Goal: Communication & Community: Answer question/provide support

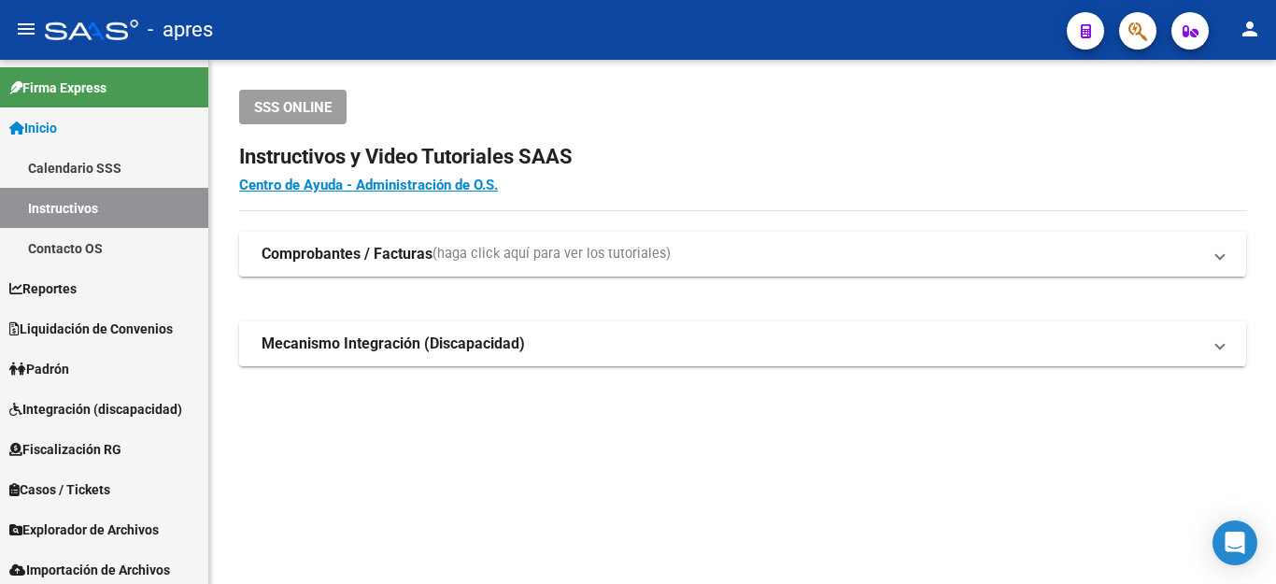
click at [1239, 537] on icon "Open Intercom Messenger" at bounding box center [1236, 543] width 20 height 22
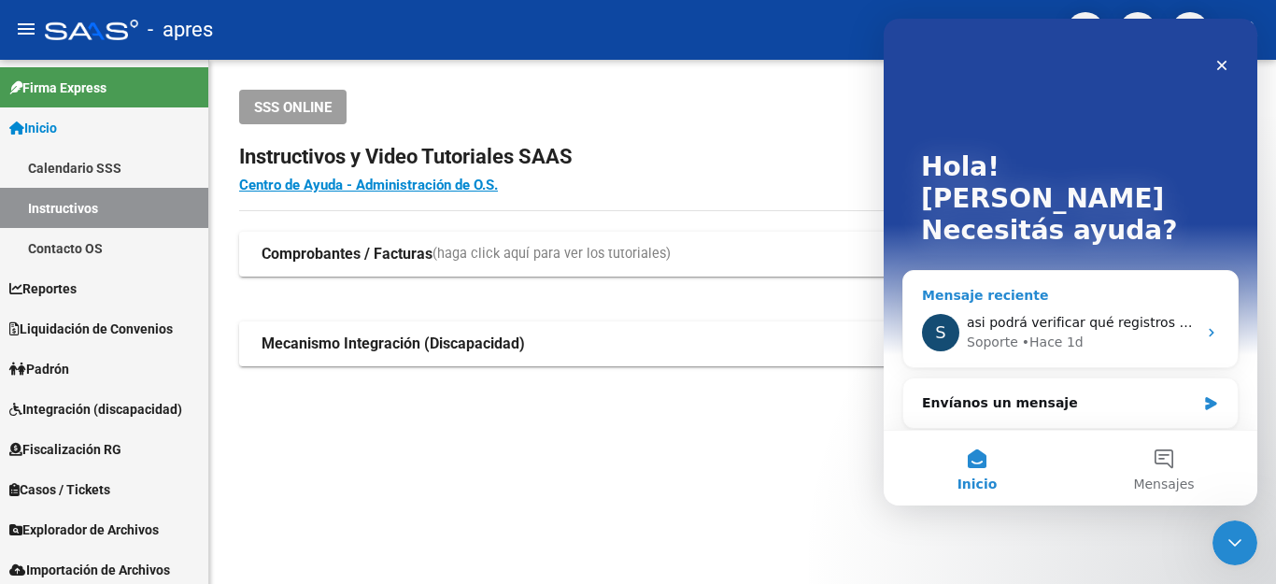
click at [1116, 333] on div "Soporte • Hace 1d" at bounding box center [1082, 343] width 230 height 20
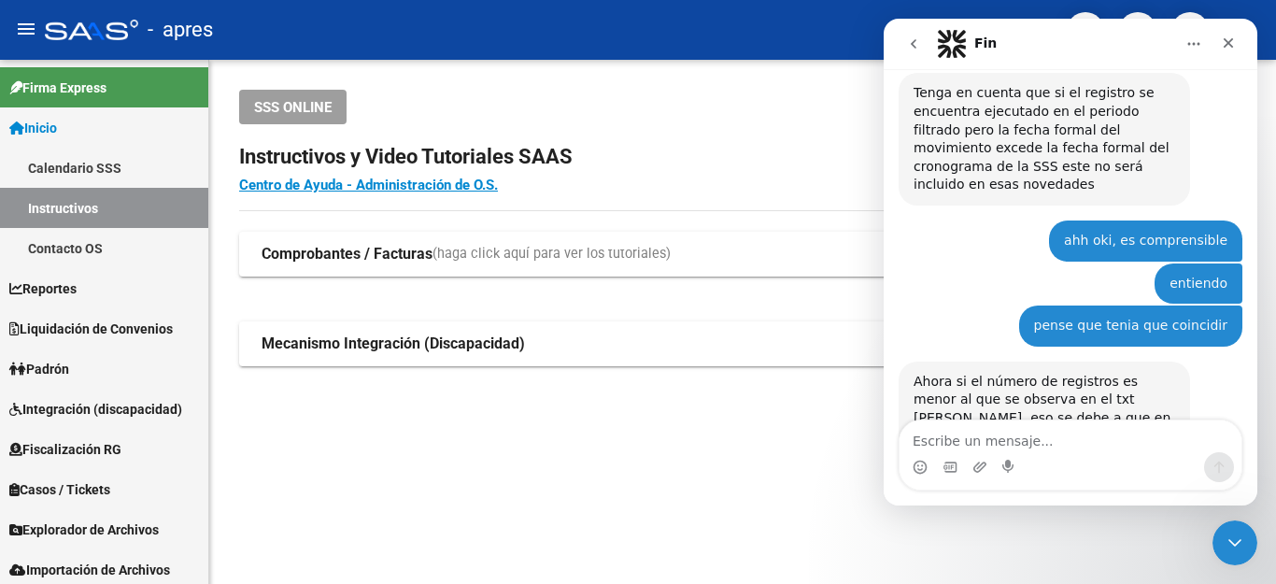
scroll to position [5587, 0]
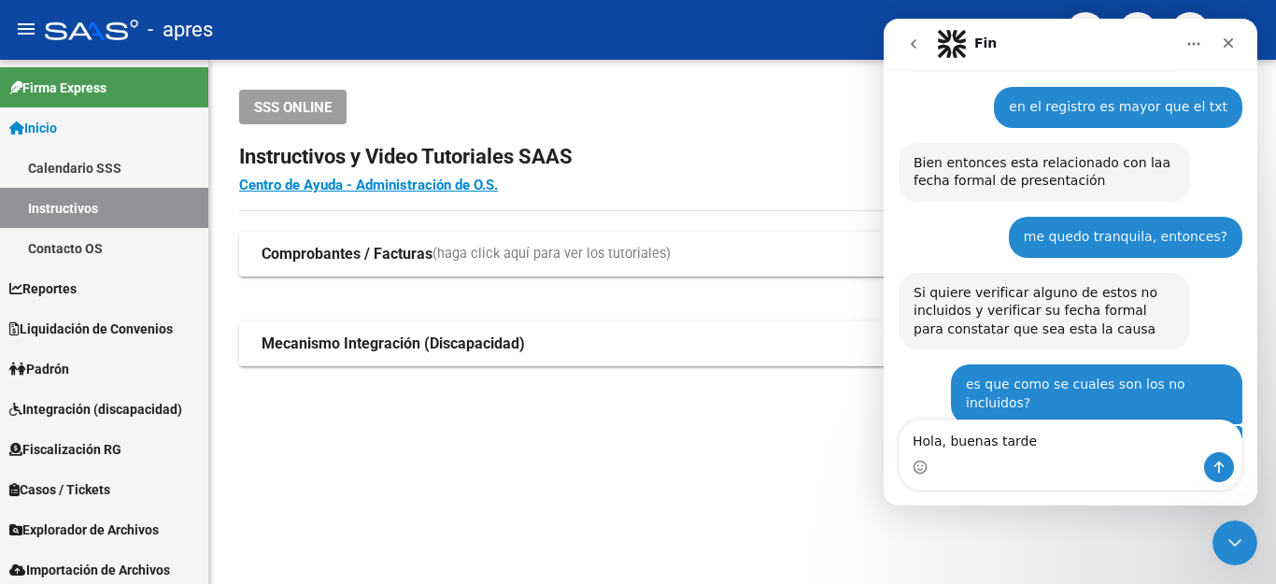
type textarea "Hola, buenas tardes"
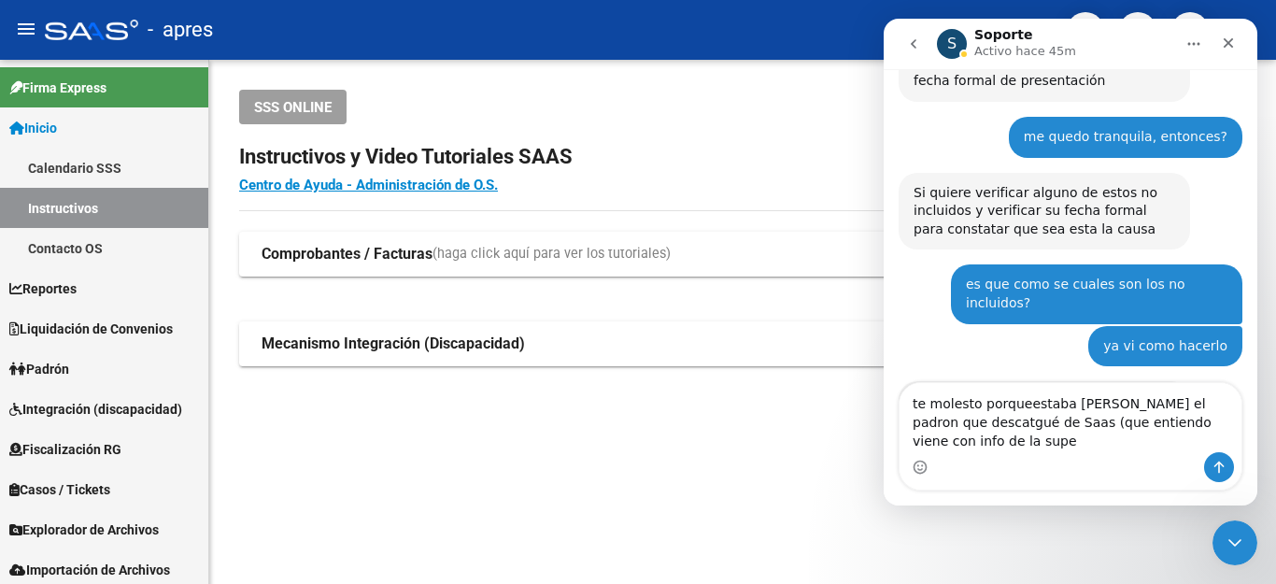
scroll to position [5706, 0]
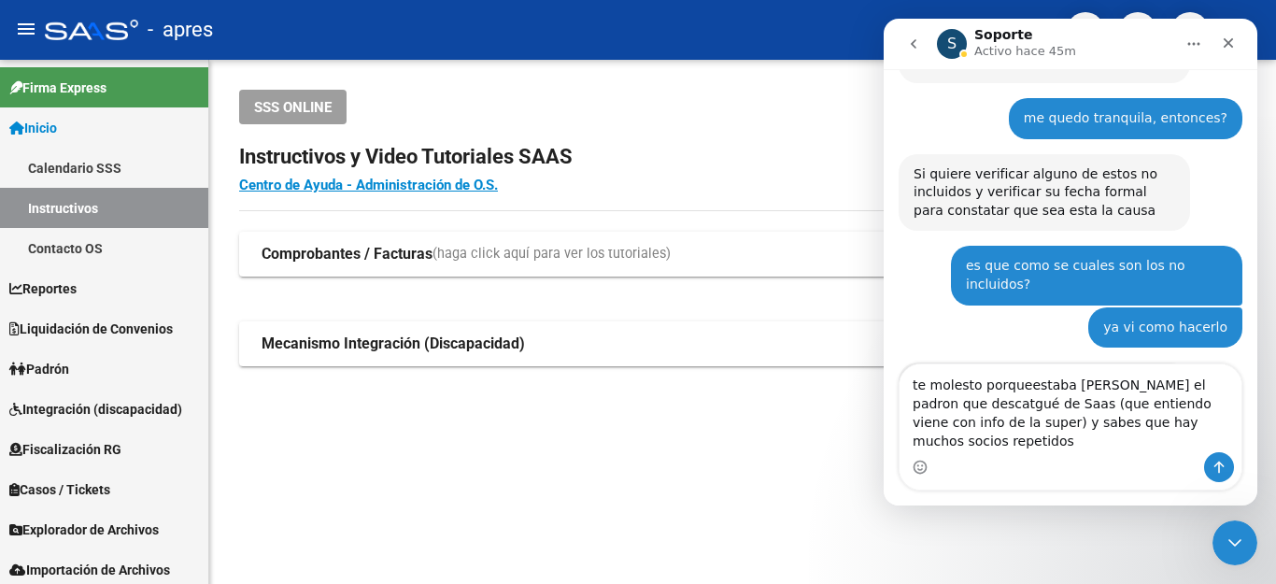
type textarea "te molesto porqueestaba [PERSON_NAME] el padron que descatgué de Saas (que enti…"
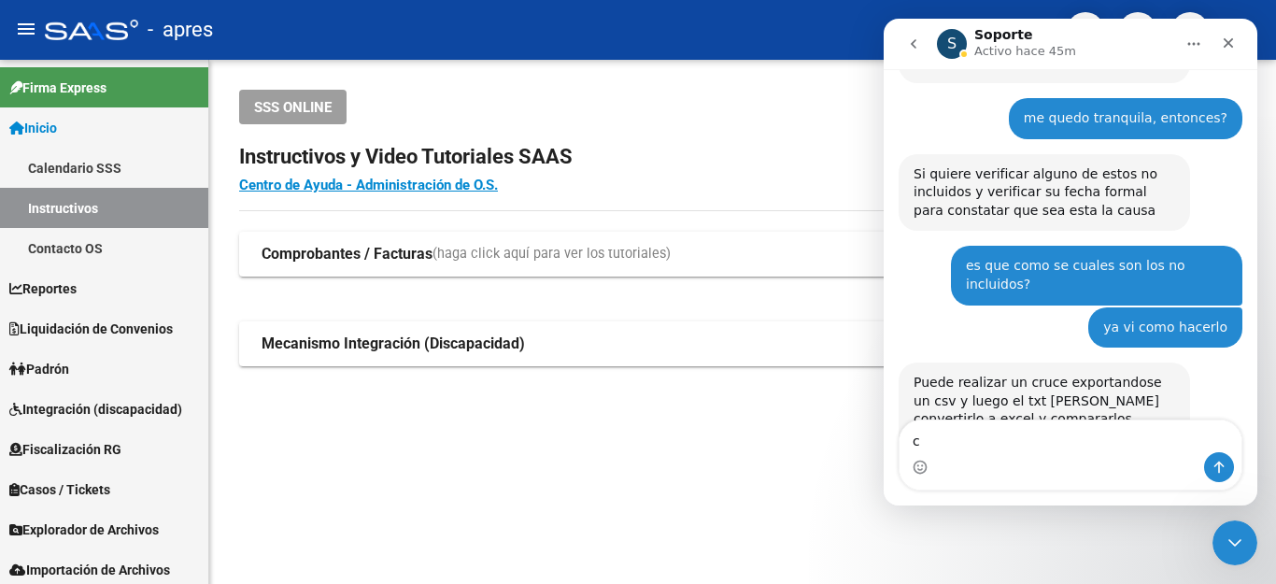
scroll to position [5765, 0]
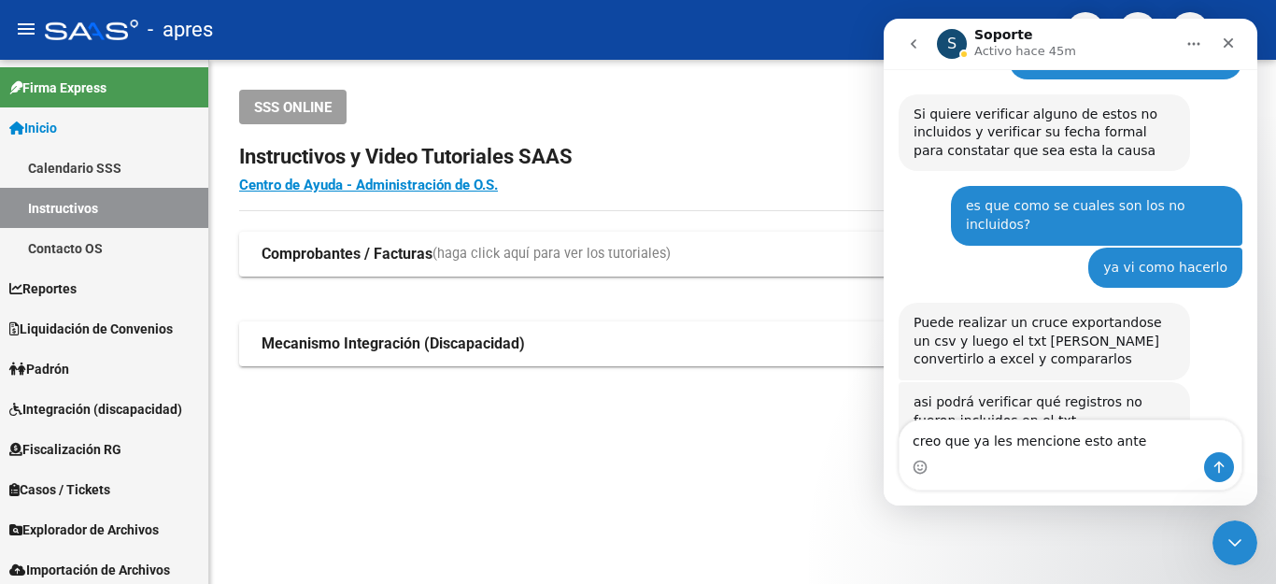
type textarea "creo que ya les mencione esto antes"
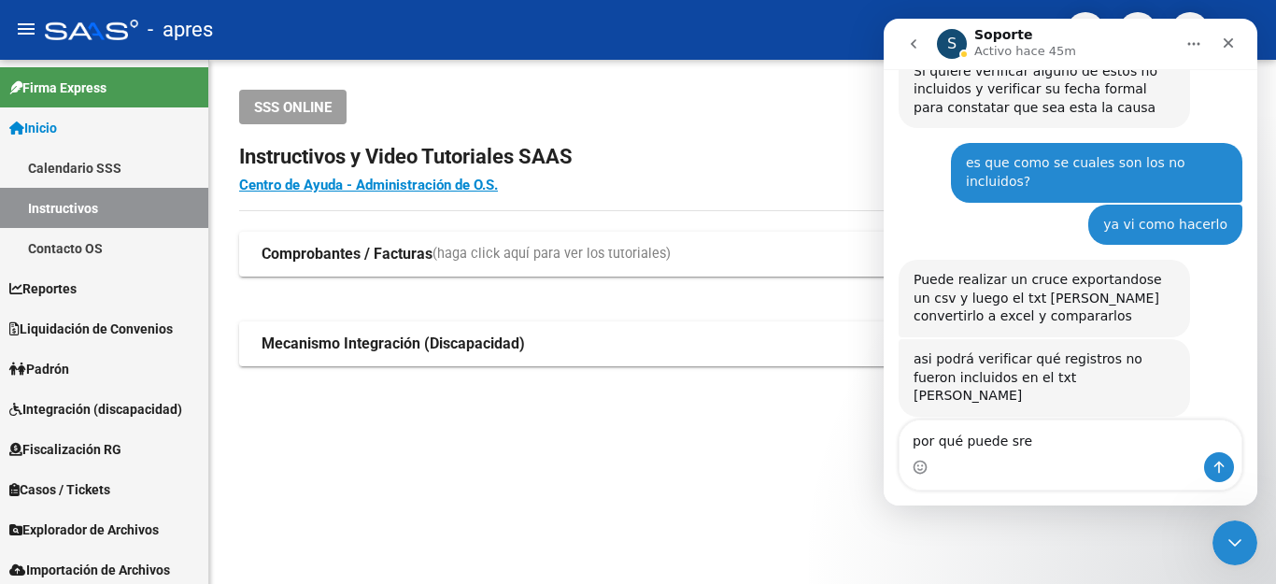
type textarea "por qué puede sre?"
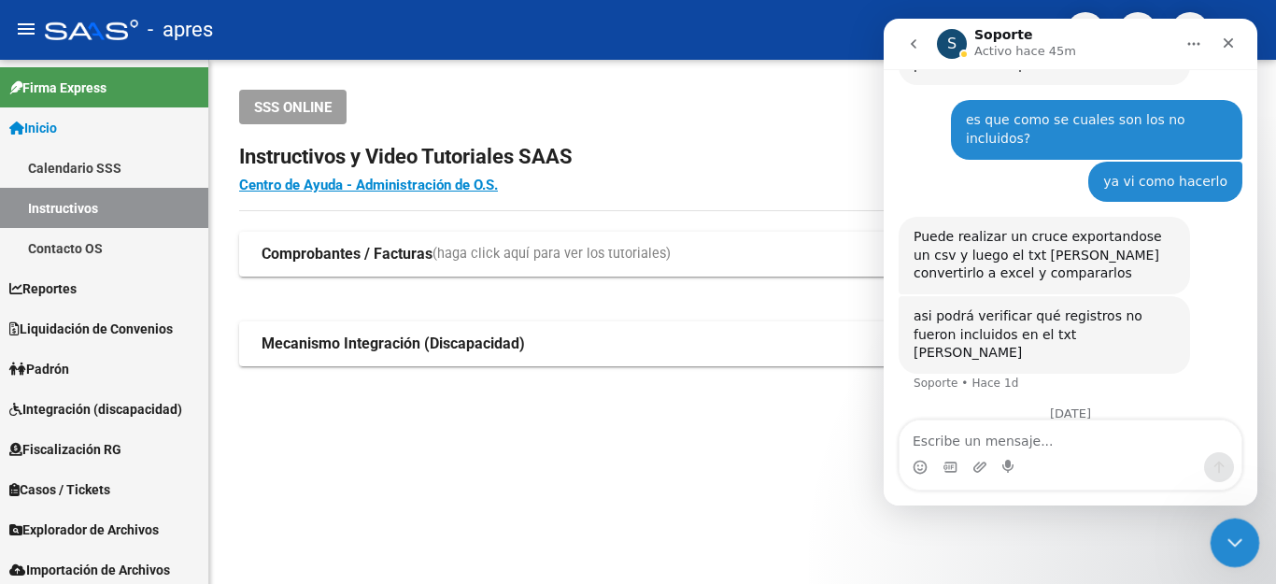
click at [1227, 541] on icon "Cerrar Intercom Messenger" at bounding box center [1232, 540] width 22 height 22
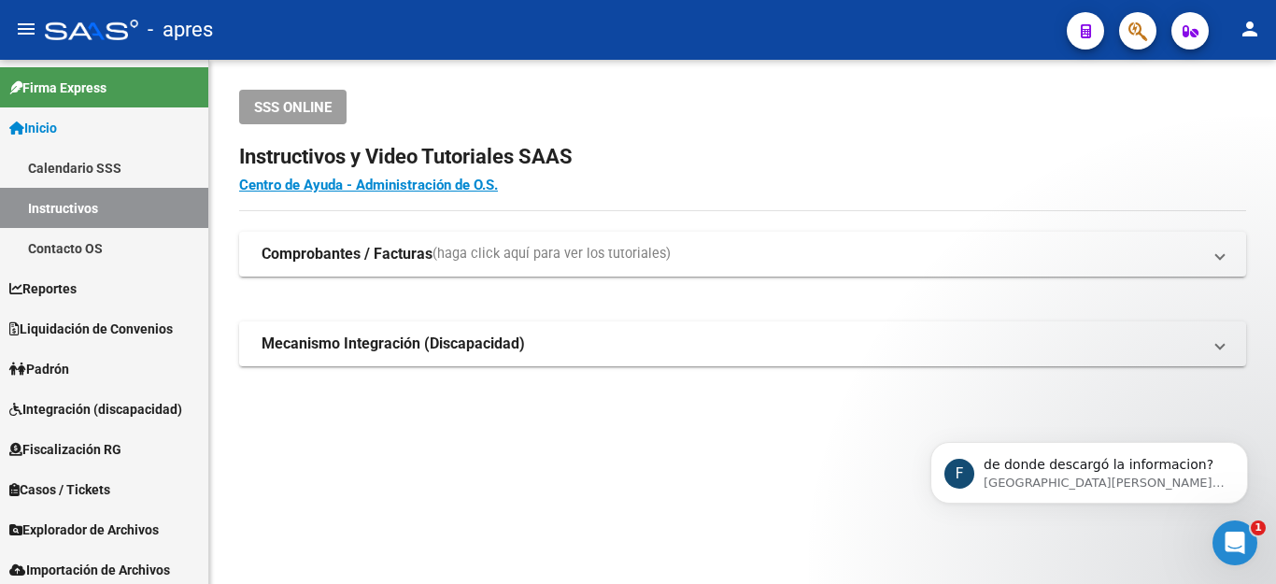
scroll to position [5950, 0]
click at [1101, 476] on p "[GEOGRAPHIC_DATA] • Hace 3m" at bounding box center [1104, 483] width 241 height 17
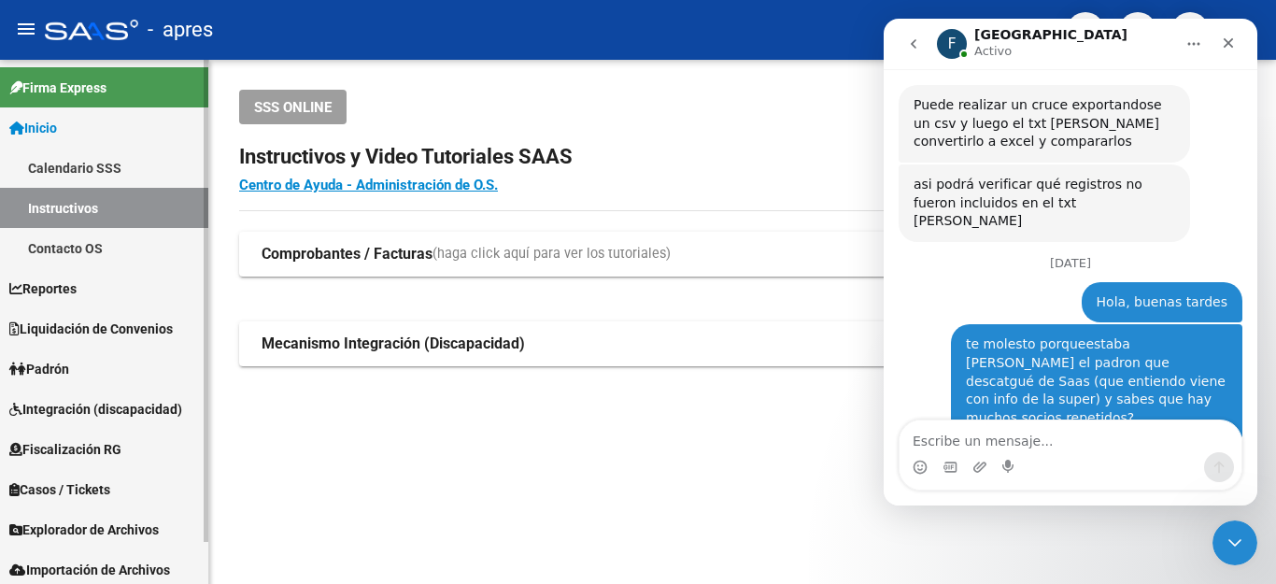
scroll to position [46, 0]
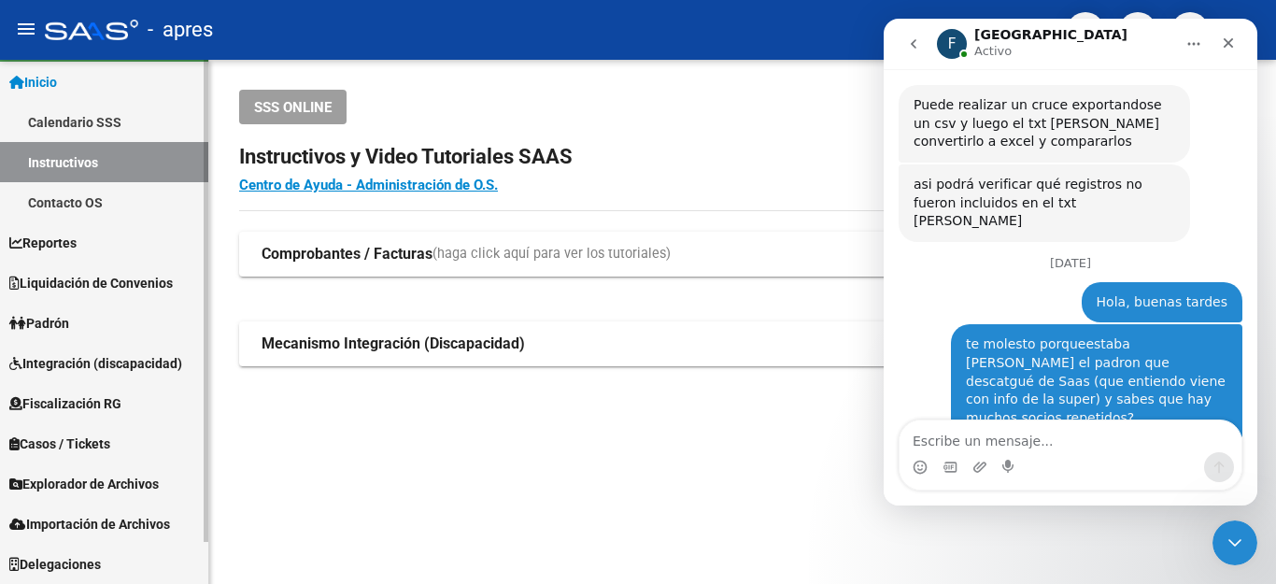
click at [48, 319] on span "Padrón" at bounding box center [39, 323] width 60 height 21
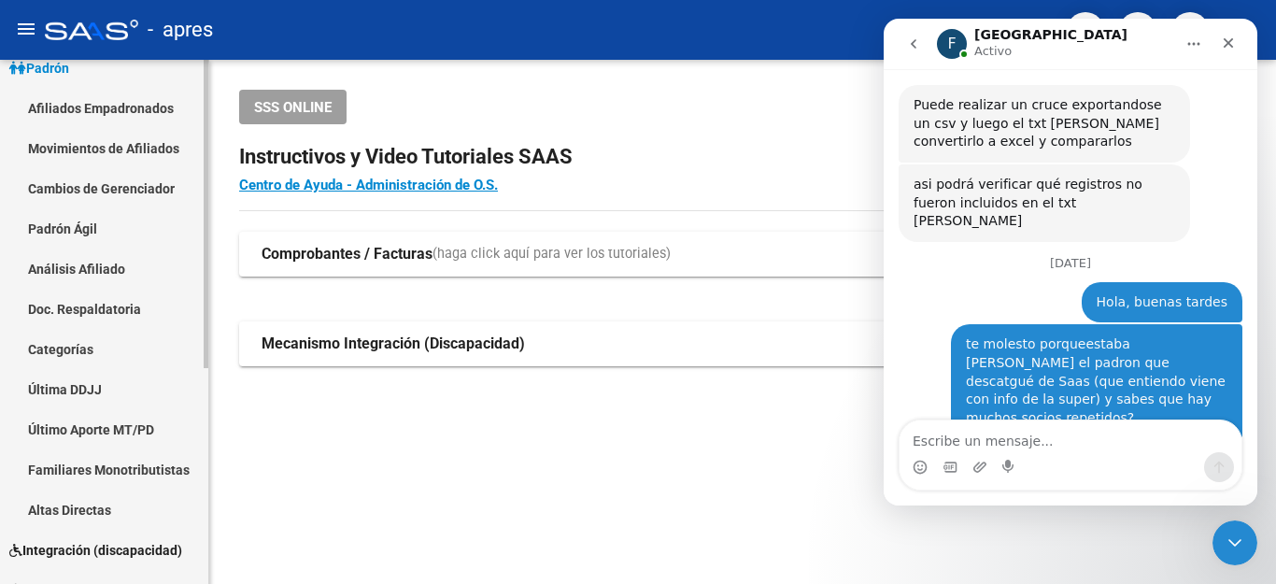
scroll to position [87, 0]
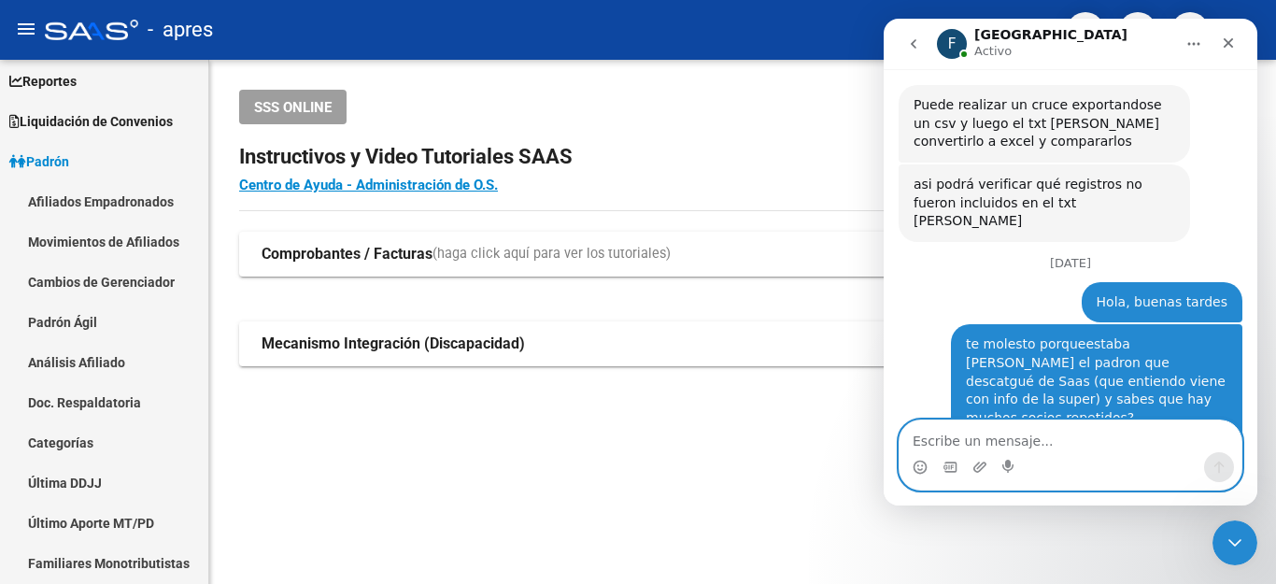
click at [1031, 438] on textarea "Escribe un mensaje..." at bounding box center [1071, 436] width 342 height 32
type textarea "ya te muestro"
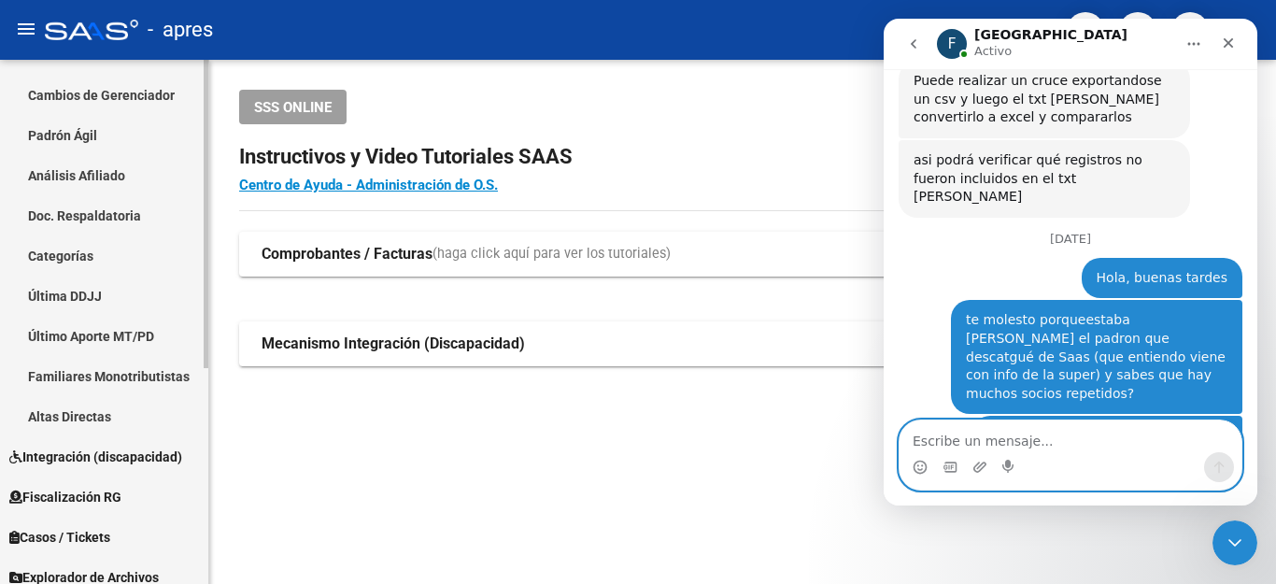
scroll to position [367, 0]
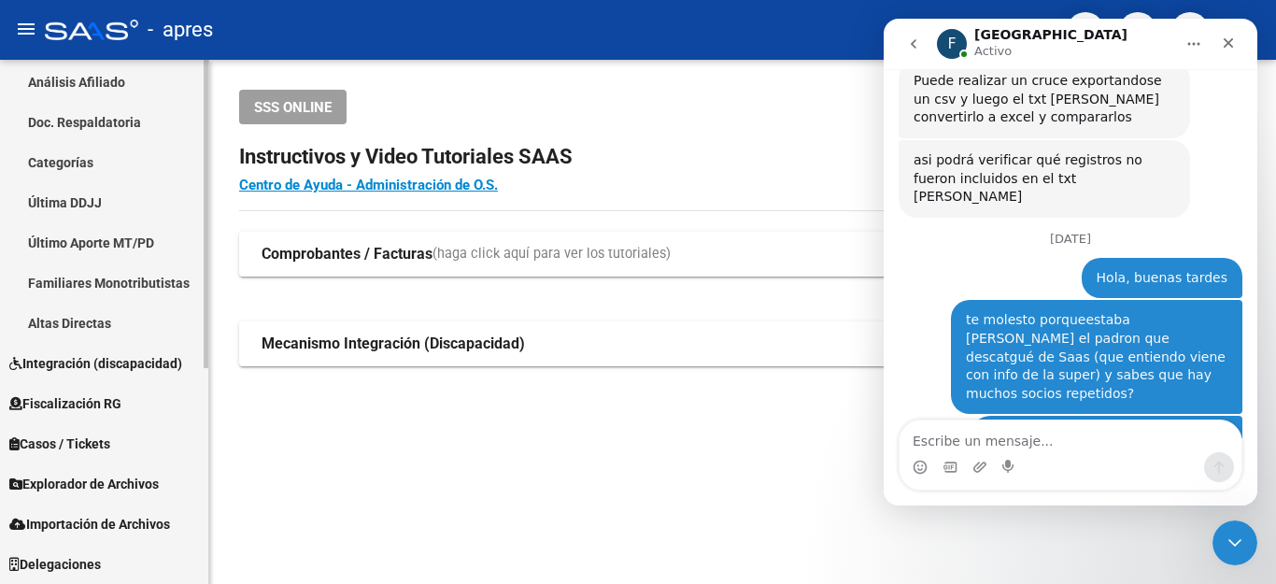
click at [123, 492] on span "Explorador de Archivos" at bounding box center [83, 484] width 149 height 21
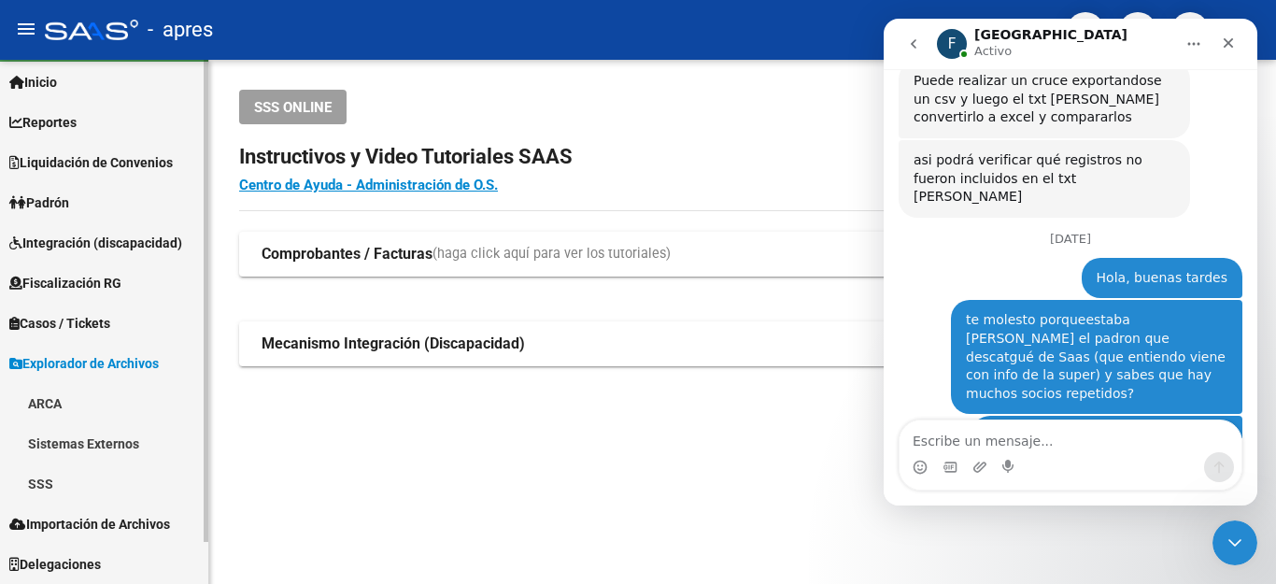
scroll to position [46, 0]
click at [38, 476] on link "SSS" at bounding box center [104, 483] width 208 height 40
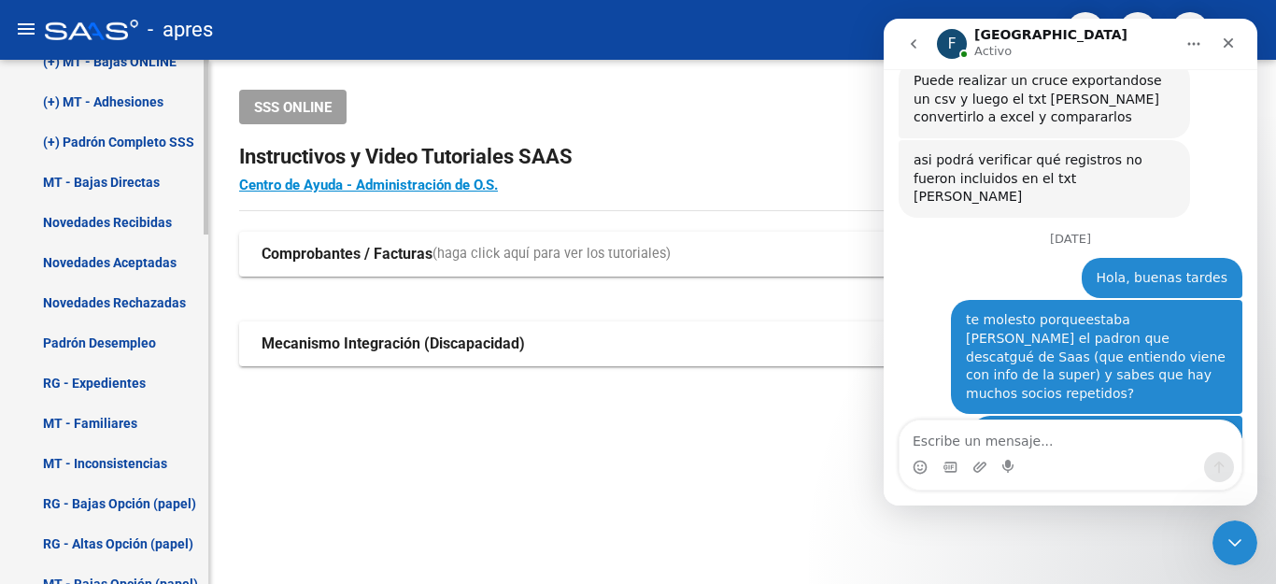
scroll to position [676, 0]
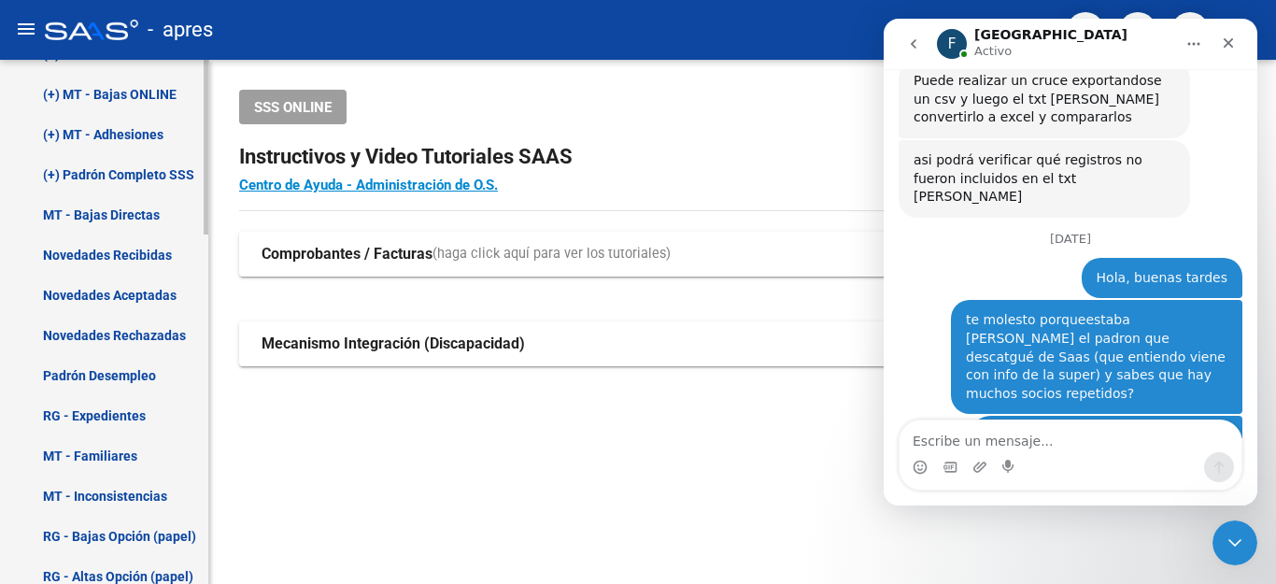
click at [135, 167] on link "(+) Padrón Completo SSS" at bounding box center [104, 174] width 208 height 40
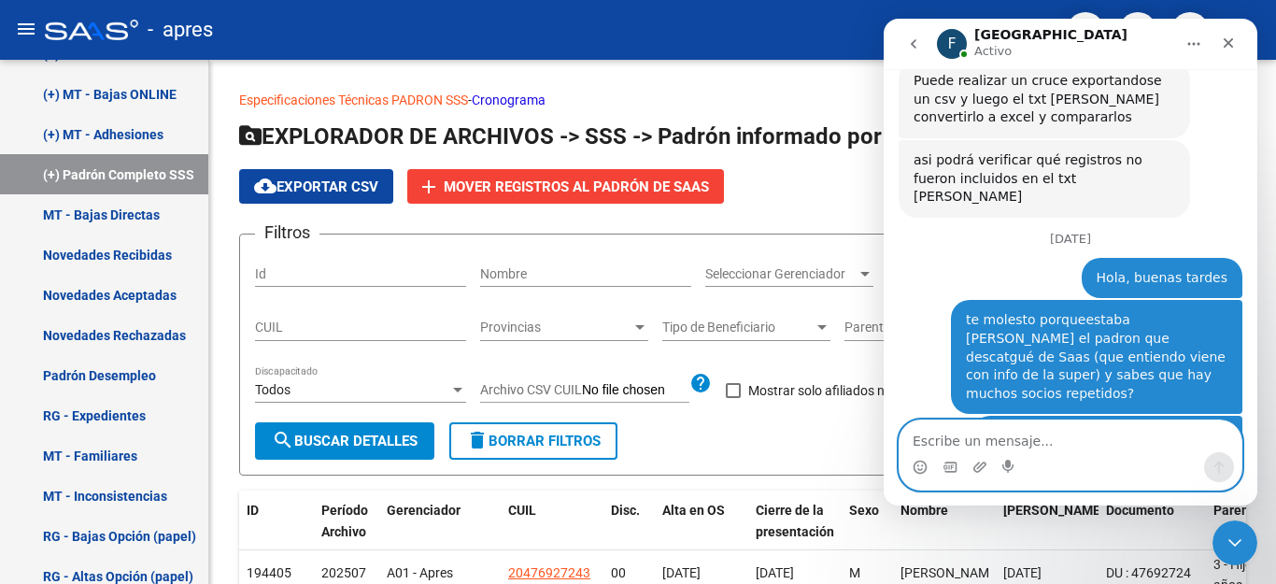
click at [950, 434] on textarea "Escribe un mensaje..." at bounding box center [1071, 436] width 342 height 32
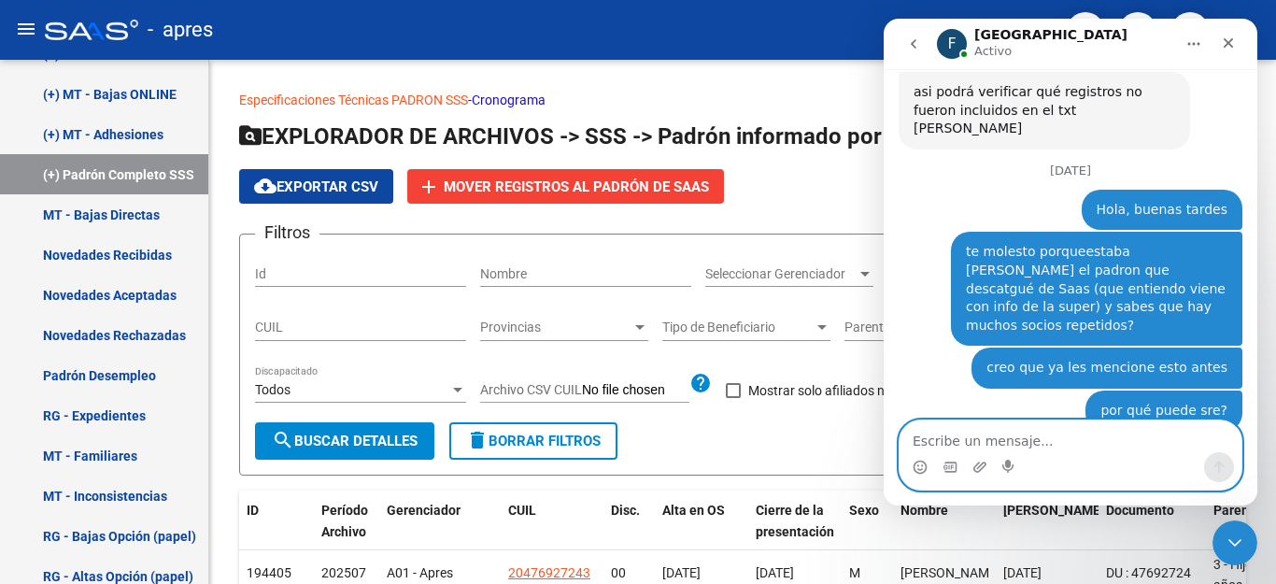
scroll to position [6201, 0]
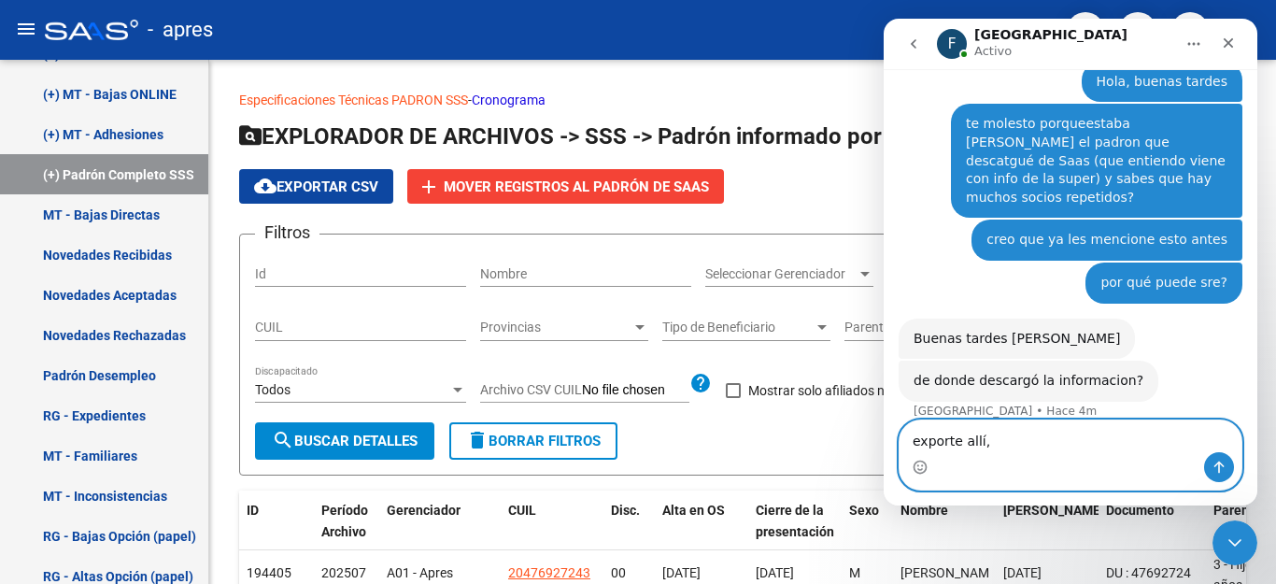
type textarea "exporte allí,"
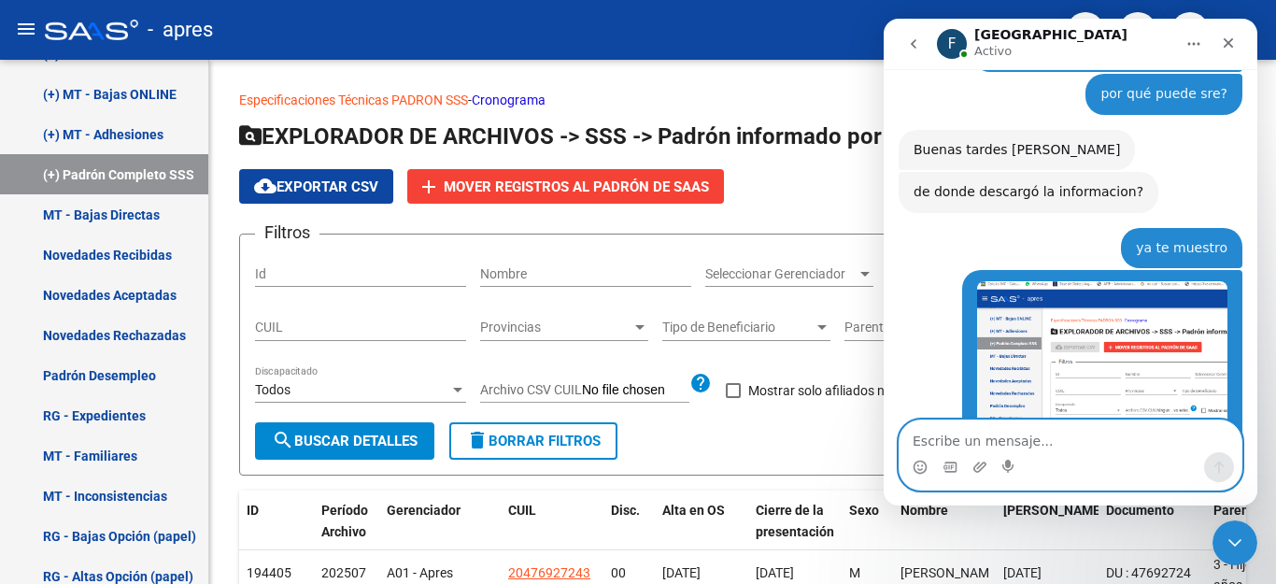
scroll to position [6318, 0]
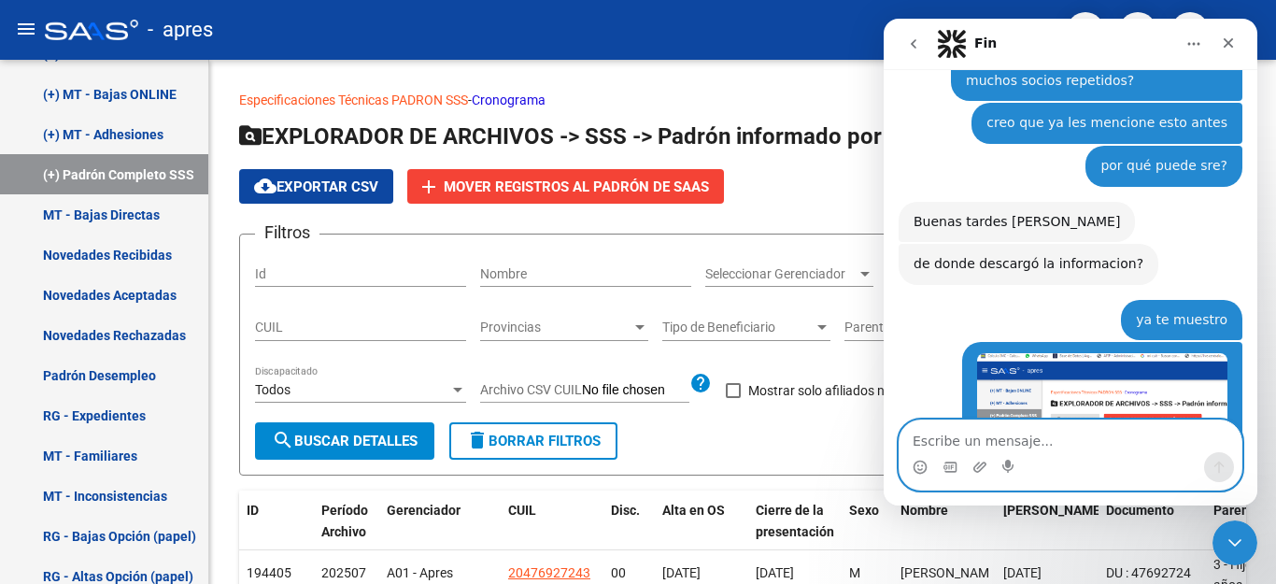
click at [939, 431] on textarea "Escribe un mensaje..." at bounding box center [1071, 436] width 342 height 32
type textarea "[PERSON_NAME], hay un monton repetidos"
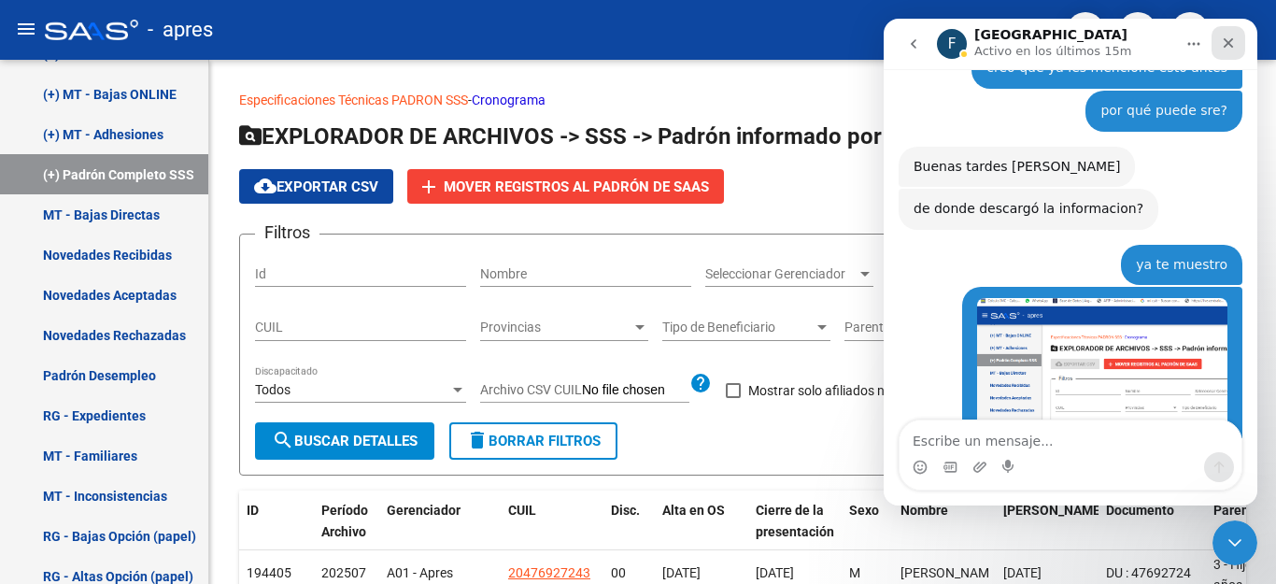
click at [1221, 39] on icon "Cerrar" at bounding box center [1228, 43] width 15 height 15
